Goal: Navigation & Orientation: Find specific page/section

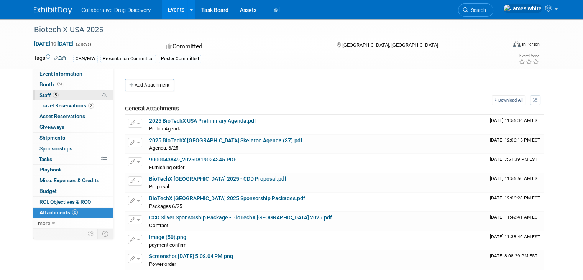
click at [57, 98] on link "5 Staff 5" at bounding box center [73, 95] width 80 height 10
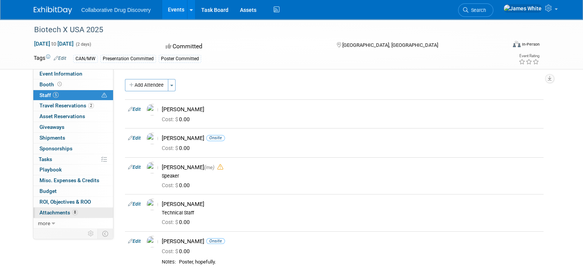
click at [55, 209] on span "Attachments 8" at bounding box center [58, 212] width 38 height 6
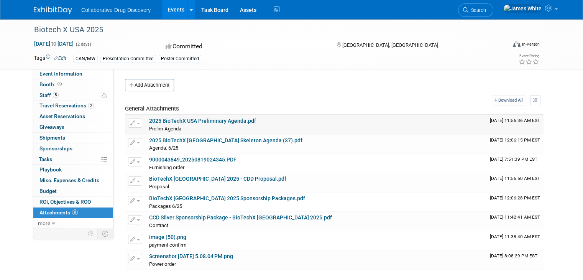
click at [227, 121] on link "2025 BioTechX USA Preliminary Agenda.pdf" at bounding box center [202, 121] width 107 height 6
click at [210, 161] on link "9000043849_20250819024345.PDF" at bounding box center [192, 159] width 87 height 6
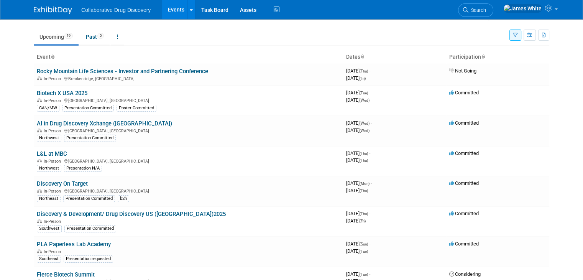
click at [67, 182] on link "Discovery On Target" at bounding box center [62, 183] width 51 height 7
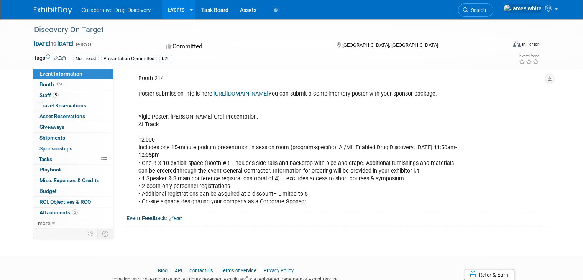
scroll to position [446, 0]
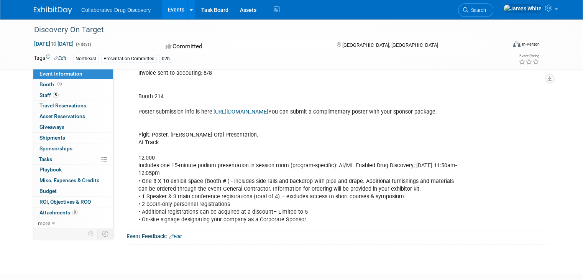
scroll to position [383, 0]
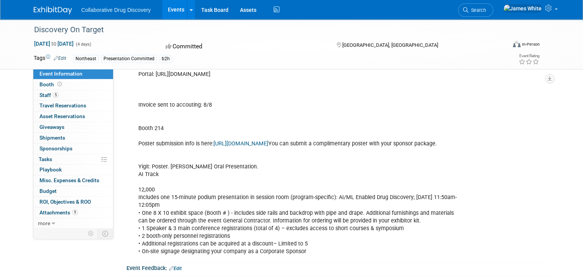
drag, startPoint x: 43, startPoint y: 19, endPoint x: 11, endPoint y: 25, distance: 32.3
click at [43, 19] on div "Collaborative Drug Discovery Events Recently Viewed Events: Discovery On Target…" at bounding box center [291, 9] width 515 height 19
